Goal: Information Seeking & Learning: Compare options

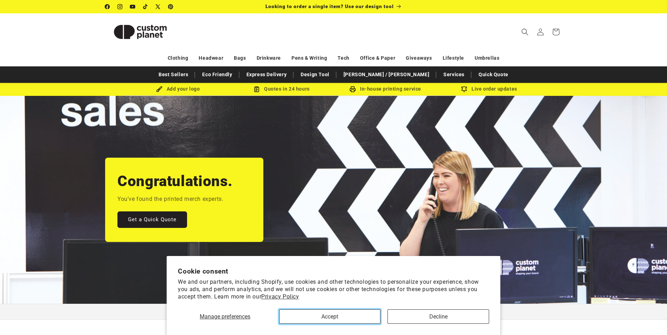
click at [362, 317] on button "Accept" at bounding box center [329, 317] width 101 height 14
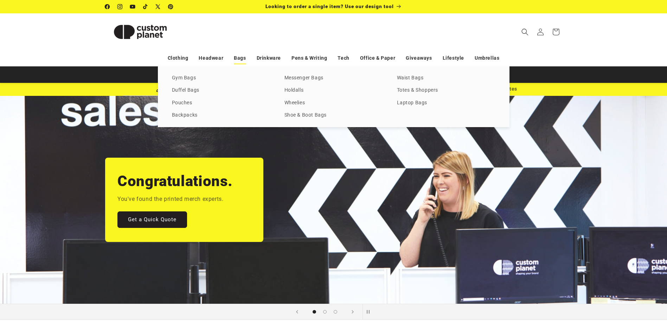
click at [245, 54] on link "Bags" at bounding box center [240, 58] width 12 height 12
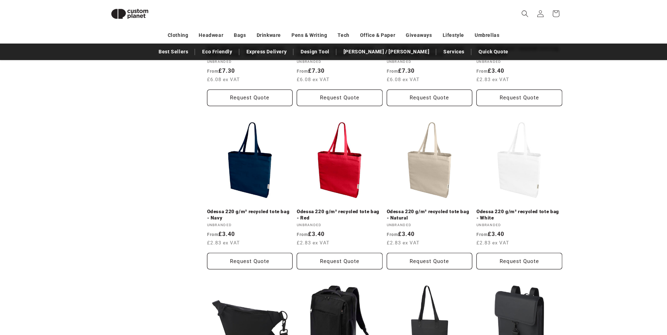
scroll to position [1431, 0]
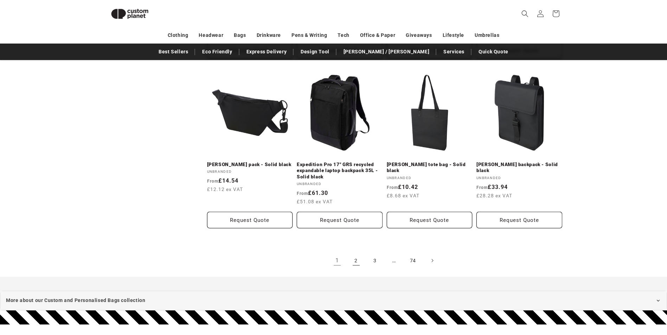
click at [361, 259] on link "2" at bounding box center [355, 260] width 15 height 15
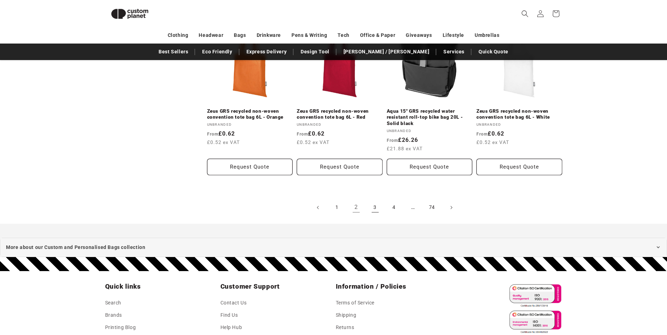
scroll to position [1501, 0]
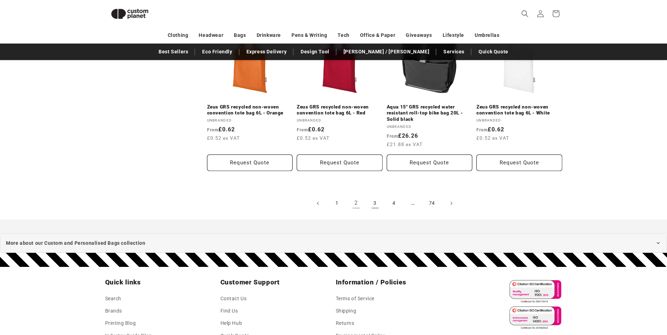
click at [372, 204] on link "3" at bounding box center [374, 203] width 15 height 15
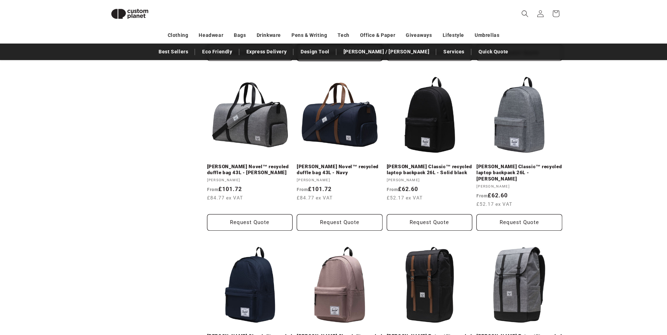
scroll to position [1396, 0]
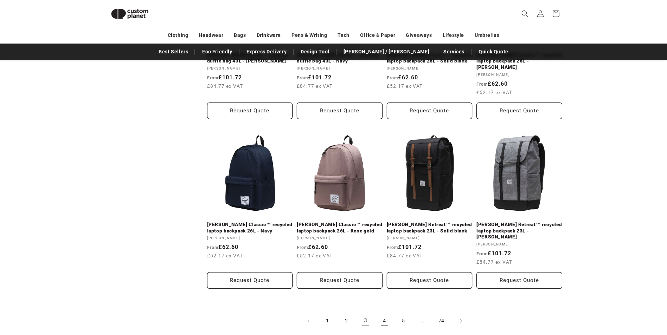
click at [388, 313] on link "4" at bounding box center [384, 320] width 15 height 15
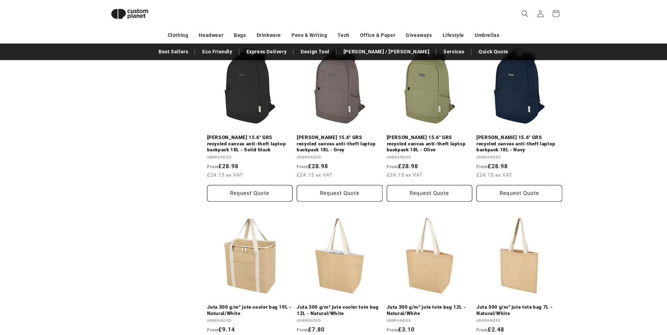
scroll to position [1537, 0]
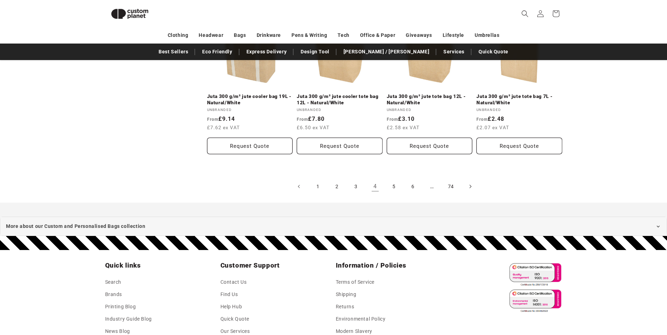
click at [466, 183] on span "Next page" at bounding box center [469, 186] width 7 height 7
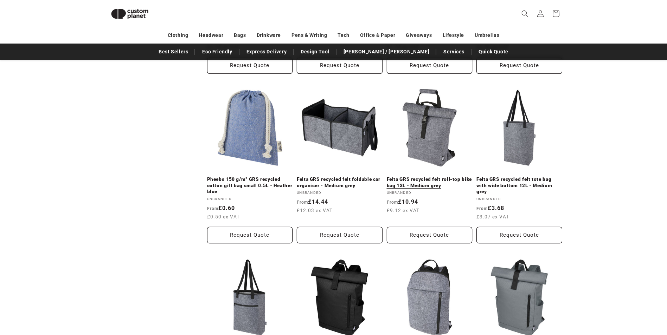
scroll to position [588, 0]
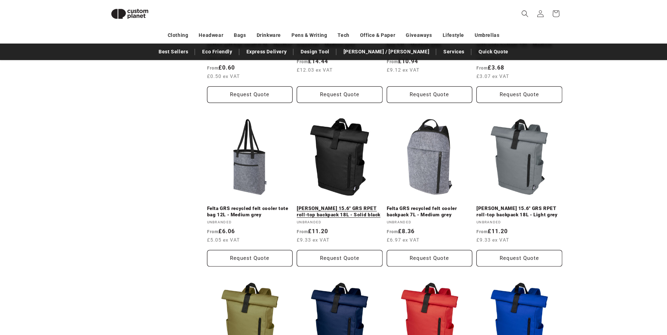
click at [353, 206] on link "Byron 15.6" GRS RPET roll-top backpack 18L - Solid black" at bounding box center [340, 212] width 86 height 12
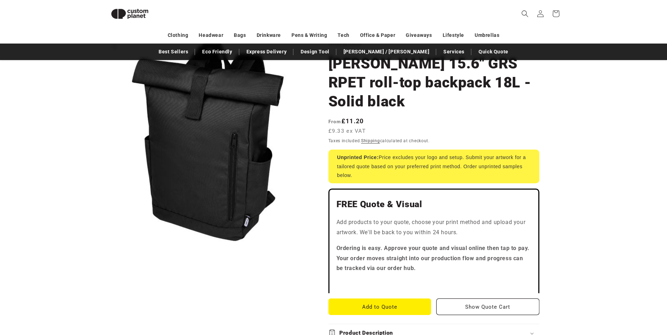
scroll to position [61, 0]
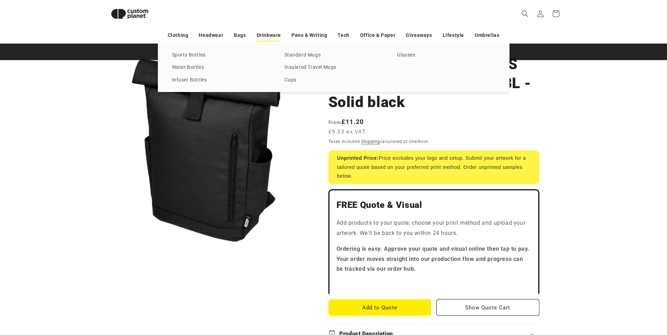
click at [278, 35] on link "Drinkware" at bounding box center [268, 35] width 24 height 12
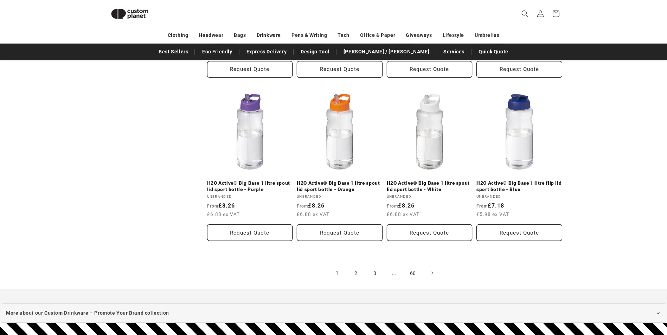
scroll to position [1571, 0]
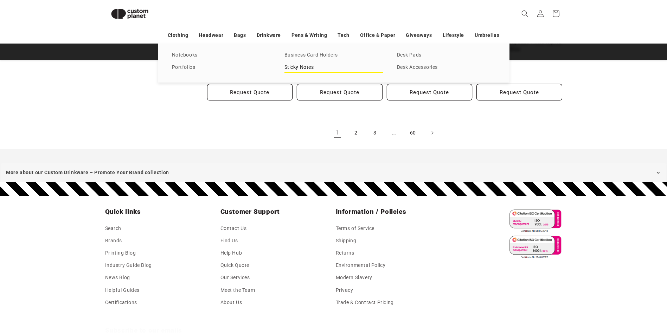
click at [306, 67] on link "Sticky Notes" at bounding box center [333, 67] width 98 height 9
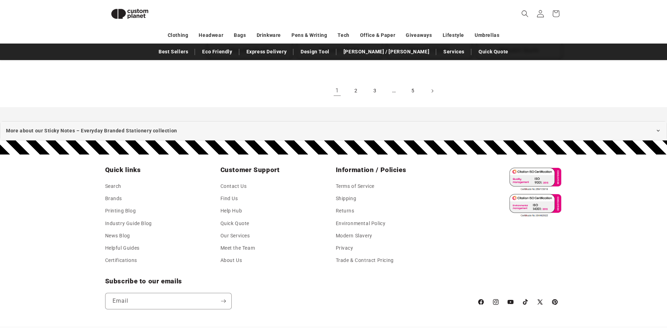
scroll to position [933, 0]
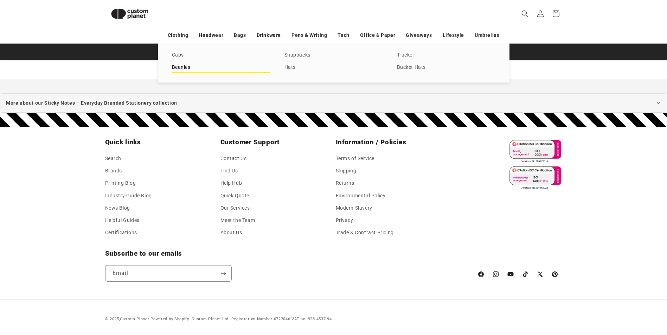
click at [193, 69] on link "Beanies" at bounding box center [221, 67] width 98 height 9
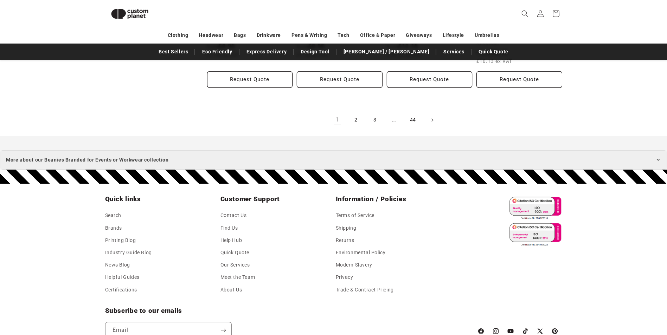
scroll to position [896, 0]
